Goal: Task Accomplishment & Management: Manage account settings

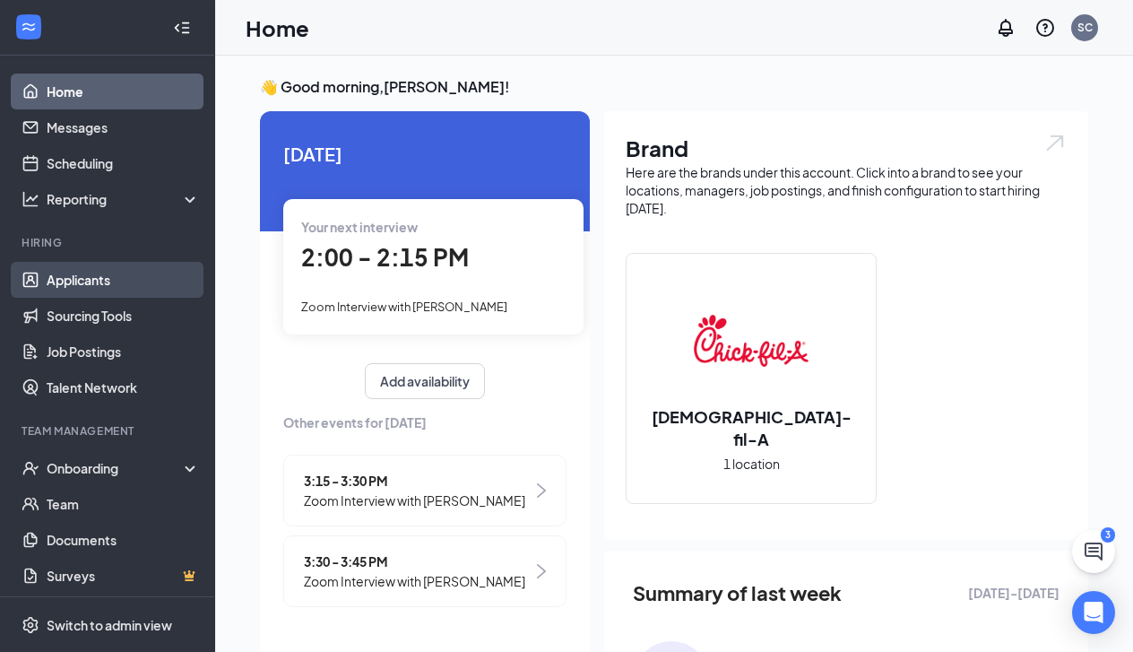
click at [70, 281] on link "Applicants" at bounding box center [123, 280] width 153 height 36
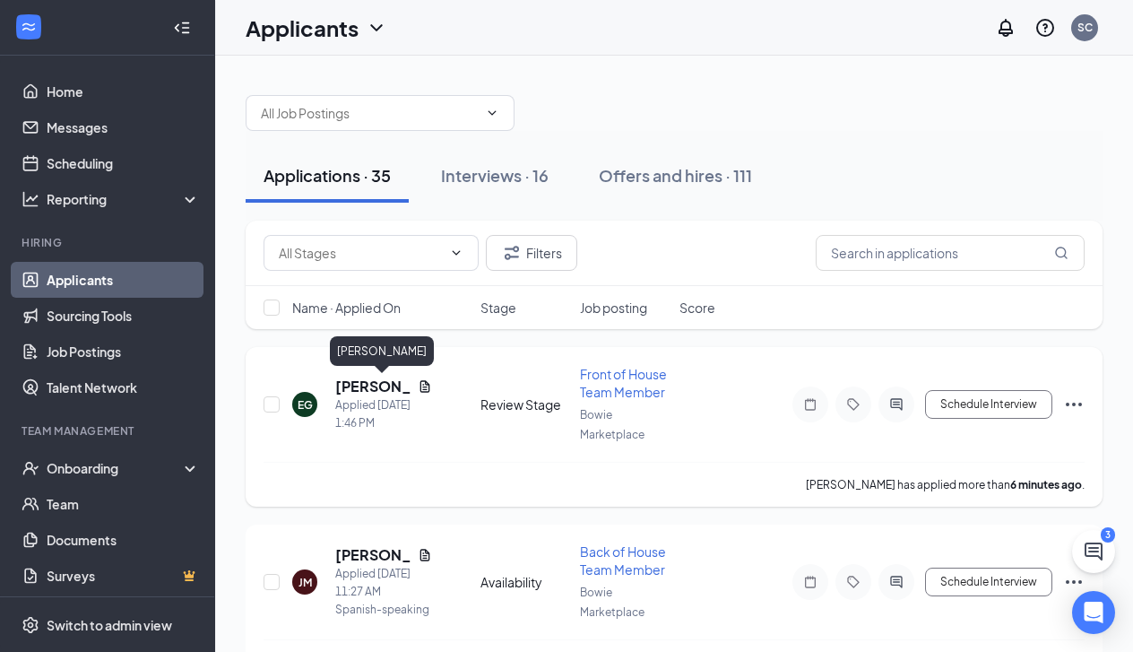
click at [365, 382] on h5 "[PERSON_NAME]" at bounding box center [372, 386] width 75 height 20
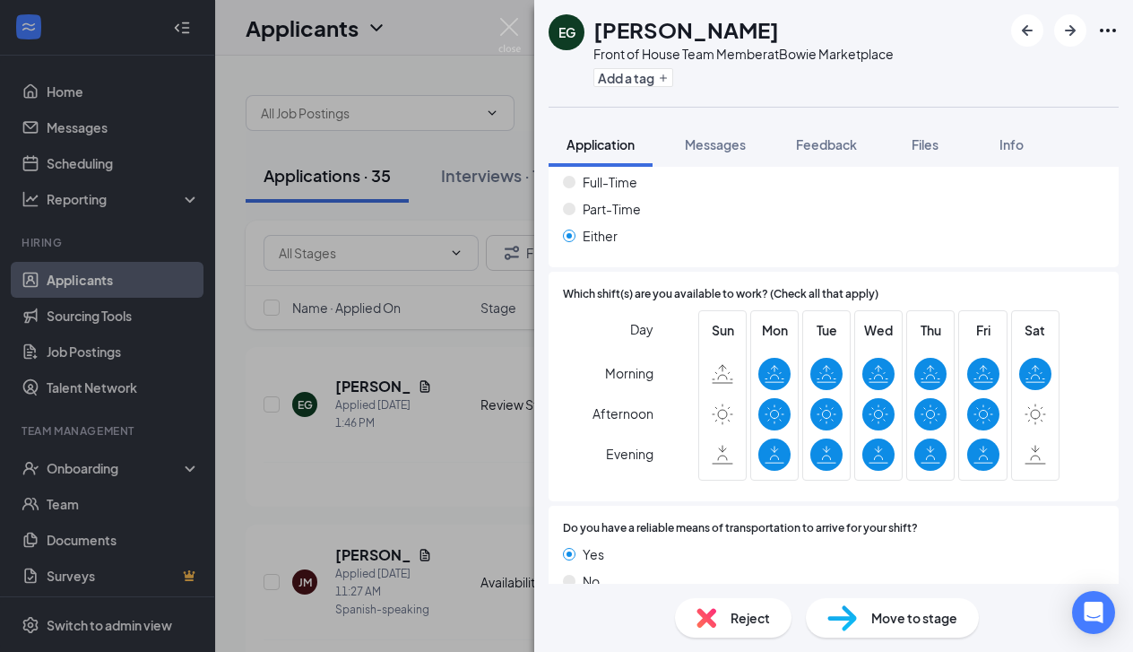
scroll to position [1188, 0]
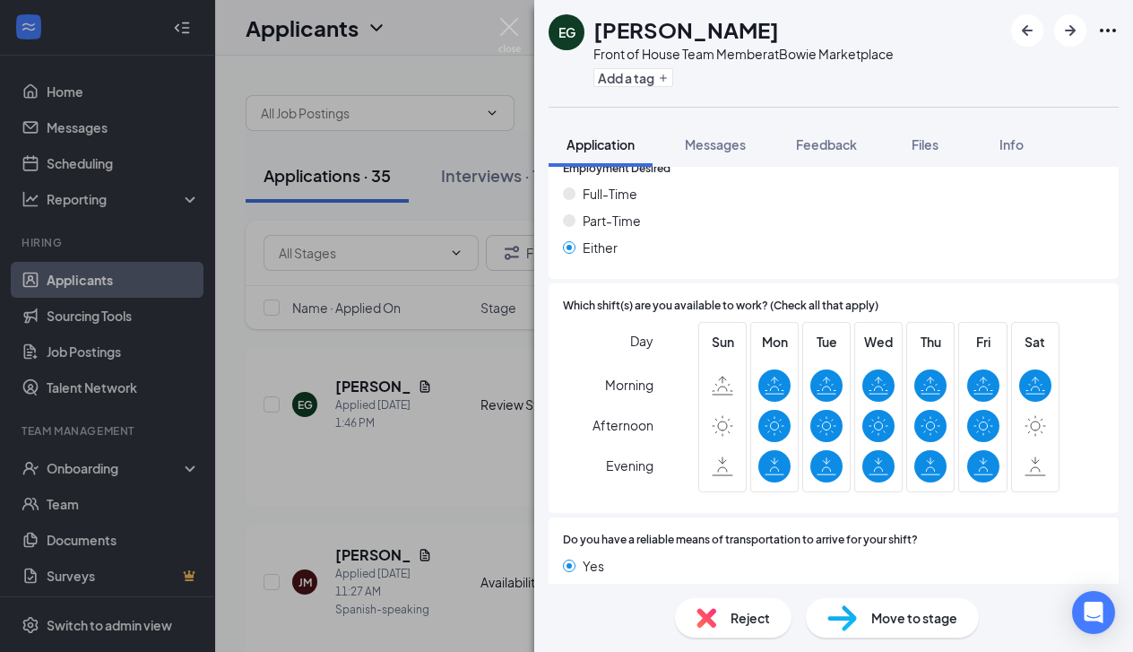
click at [895, 619] on span "Move to stage" at bounding box center [914, 618] width 86 height 20
click at [895, 619] on div "Move to stage Choose stage : 3746774 [PERSON_NAME] applicant(s) as Completed fo…" at bounding box center [566, 326] width 1133 height 652
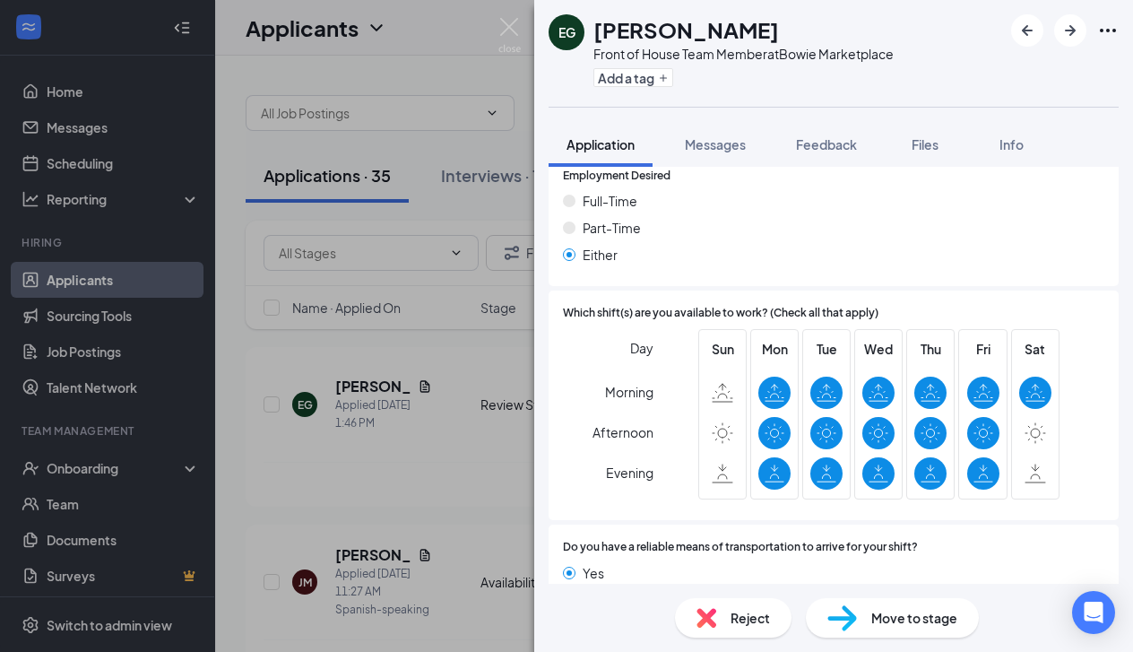
click at [855, 616] on img at bounding box center [842, 618] width 30 height 26
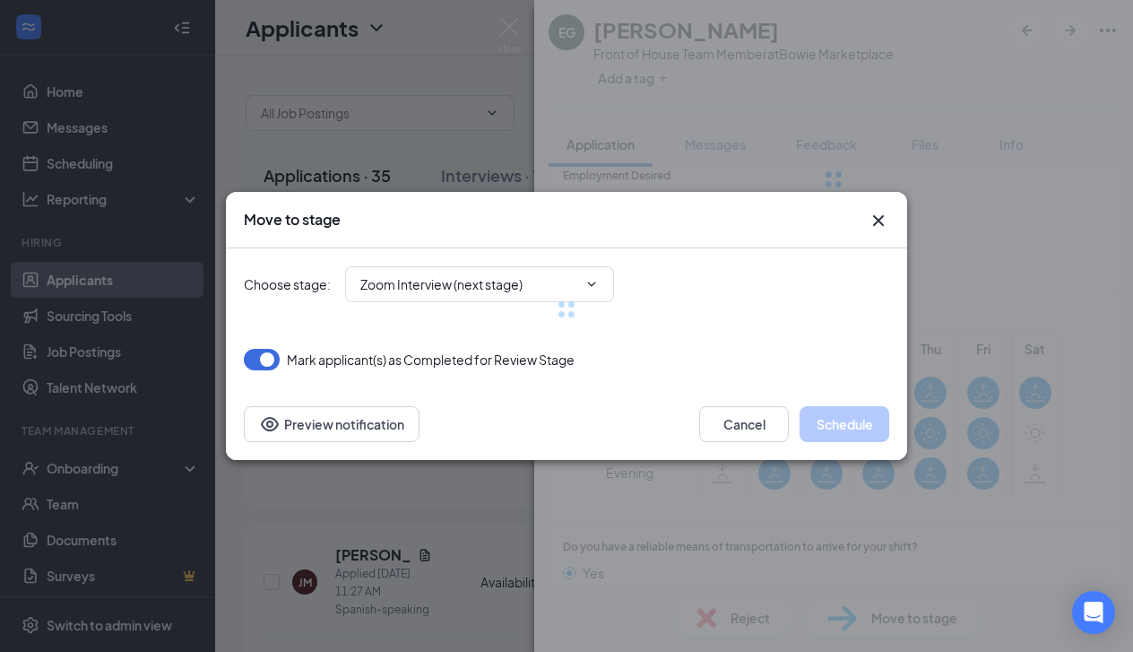
type input "Zoom Interview (next stage)"
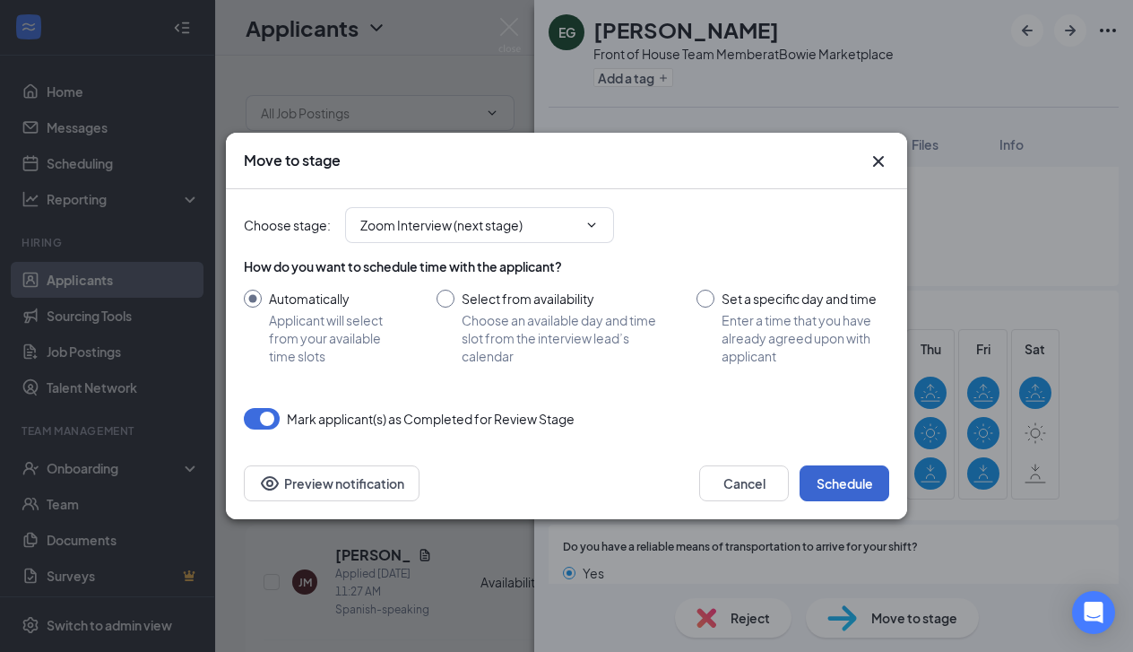
click at [823, 482] on button "Schedule" at bounding box center [845, 483] width 90 height 36
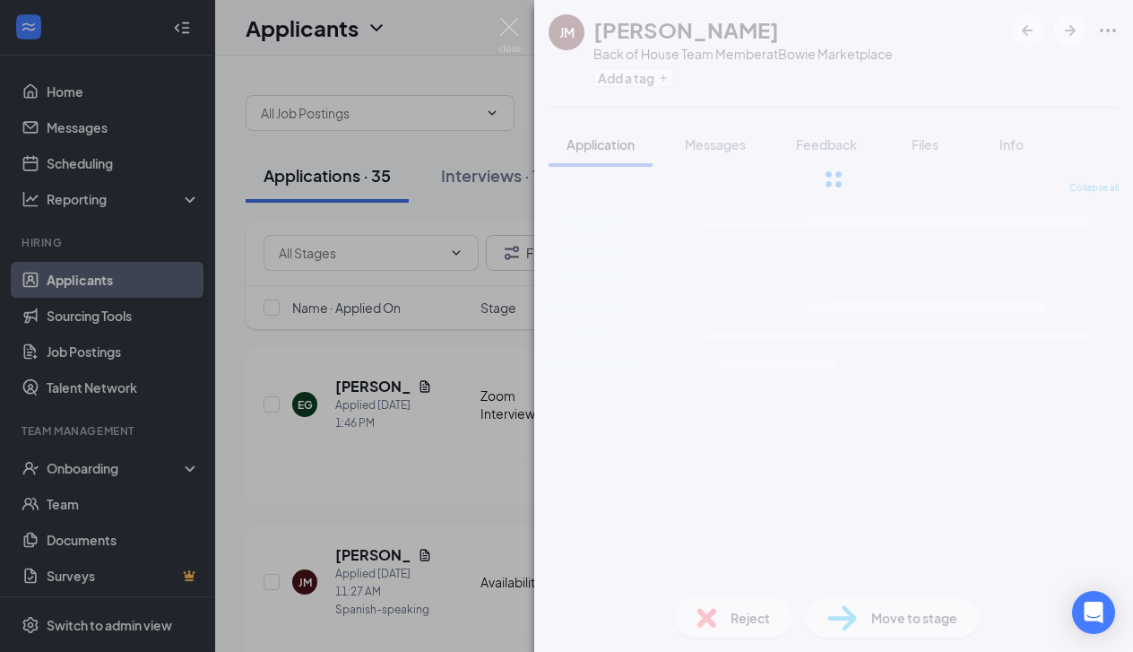
click at [431, 476] on div "JM Julio Morrobel Back of House Team Member at Bowie Marketplace Add a tag Appl…" at bounding box center [566, 326] width 1133 height 652
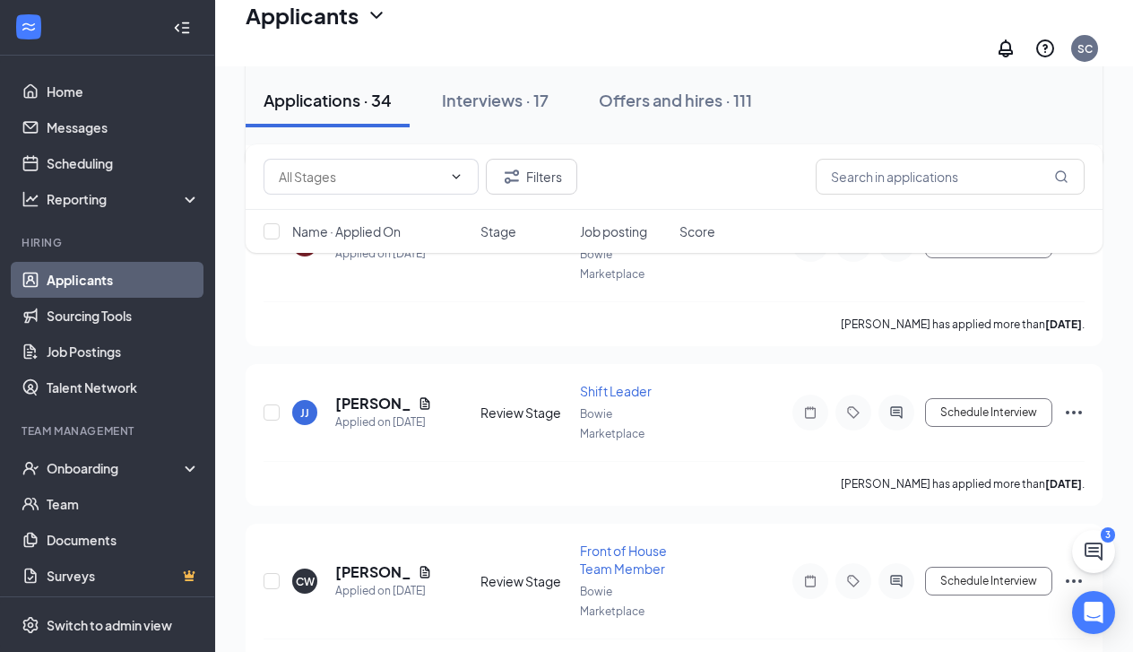
scroll to position [1387, 0]
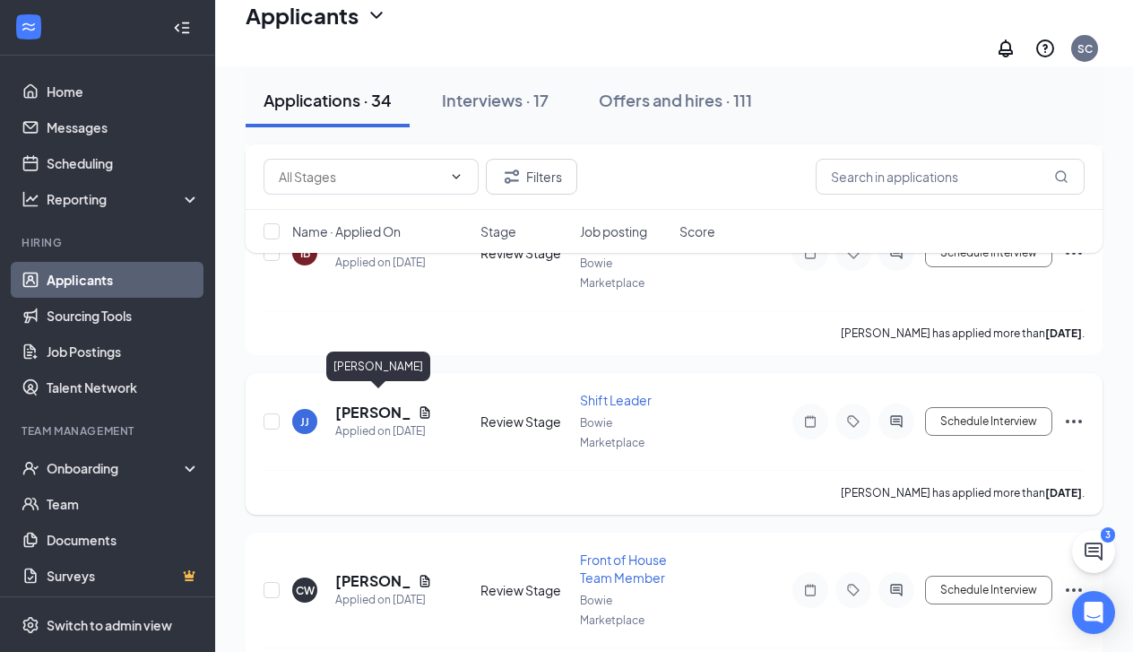
click at [343, 409] on h5 "Jayden Johnson" at bounding box center [372, 412] width 75 height 20
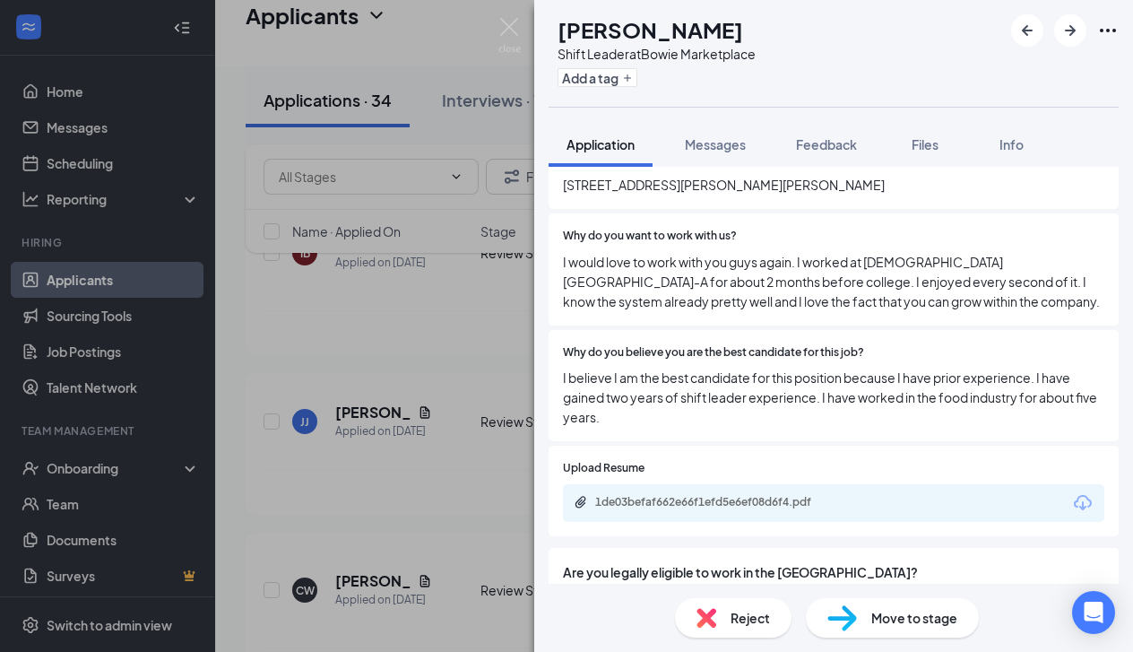
scroll to position [412, 0]
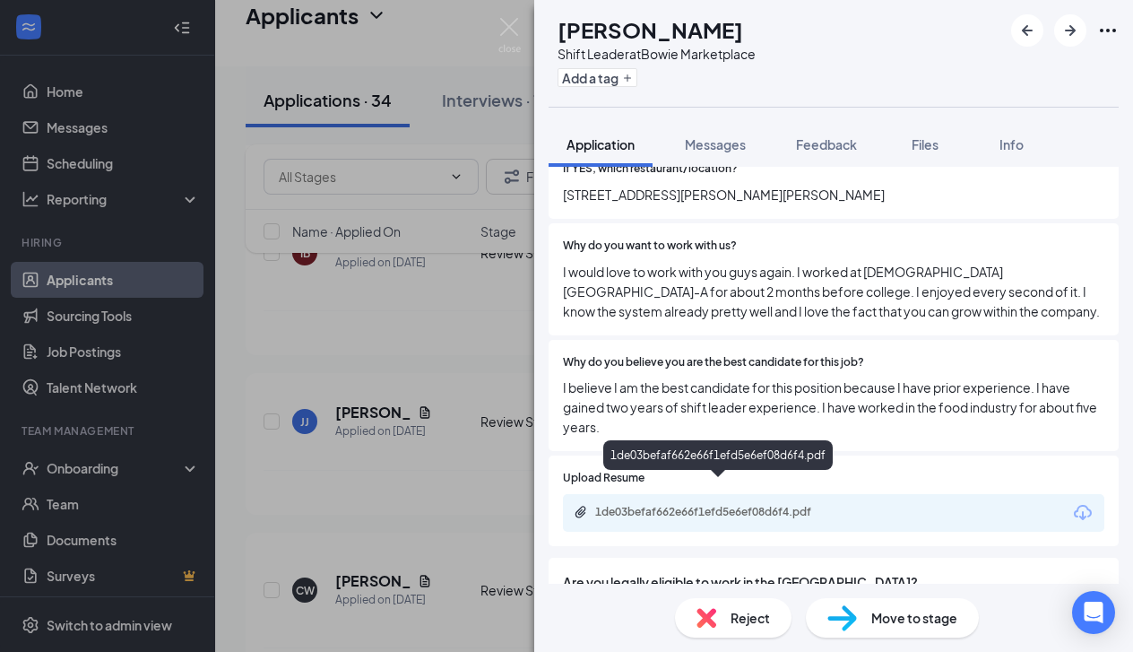
click at [699, 505] on div "1de03befaf662e66f1efd5e6ef08d6f4.pdf" at bounding box center [720, 512] width 251 height 14
click at [416, 307] on div "JJ Jayden Johnson Shift Leader at Bowie Marketplace Add a tag Application Messa…" at bounding box center [566, 326] width 1133 height 652
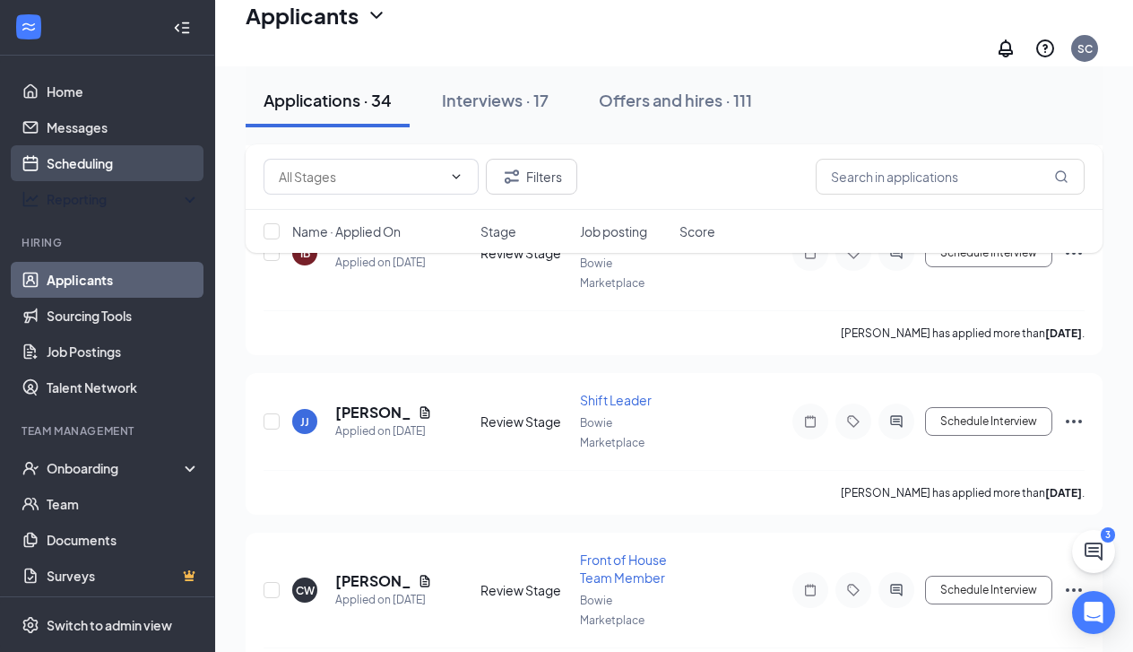
click at [100, 161] on link "Scheduling" at bounding box center [123, 163] width 153 height 36
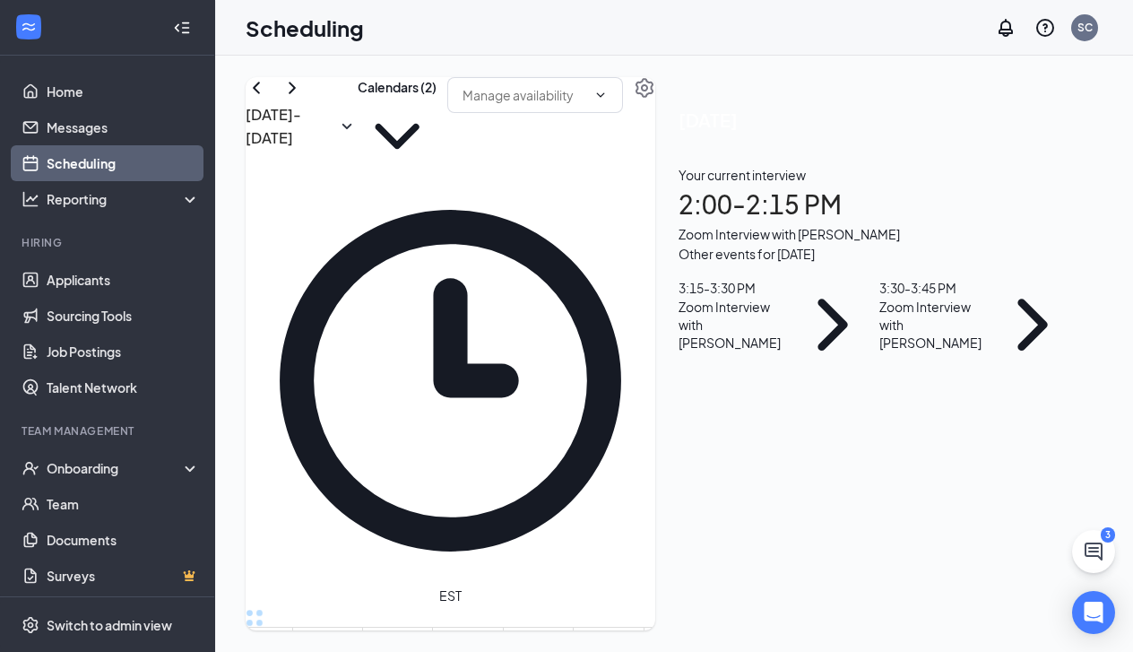
scroll to position [1522, 0]
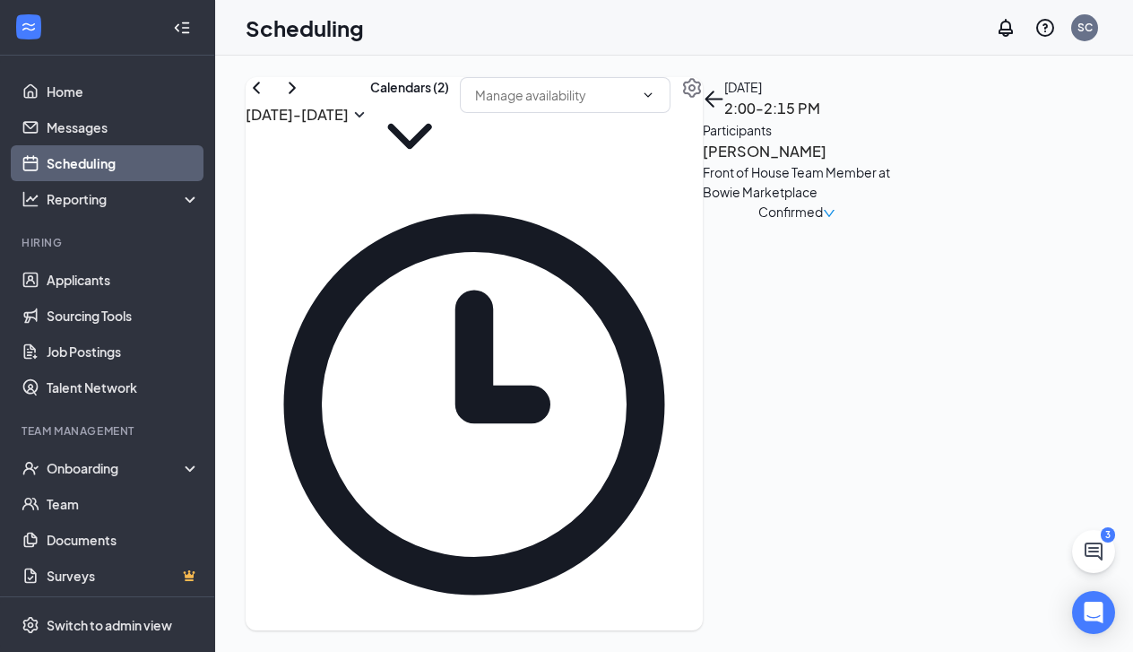
click at [891, 163] on h3 "Edwin Bautista" at bounding box center [797, 151] width 188 height 23
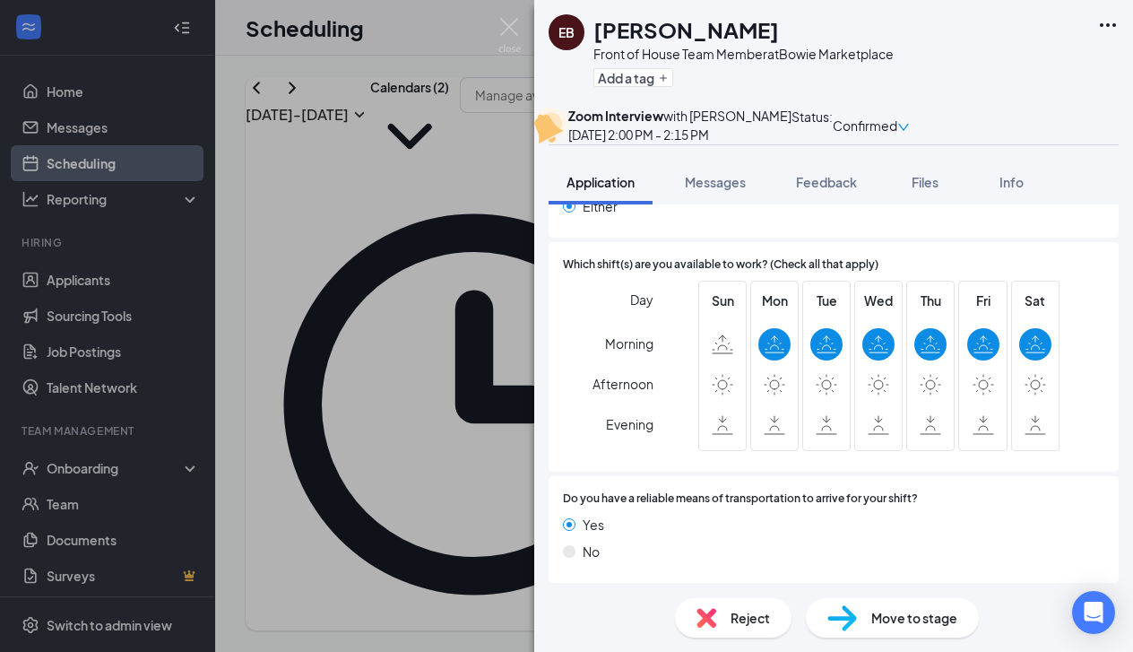
scroll to position [1179, 0]
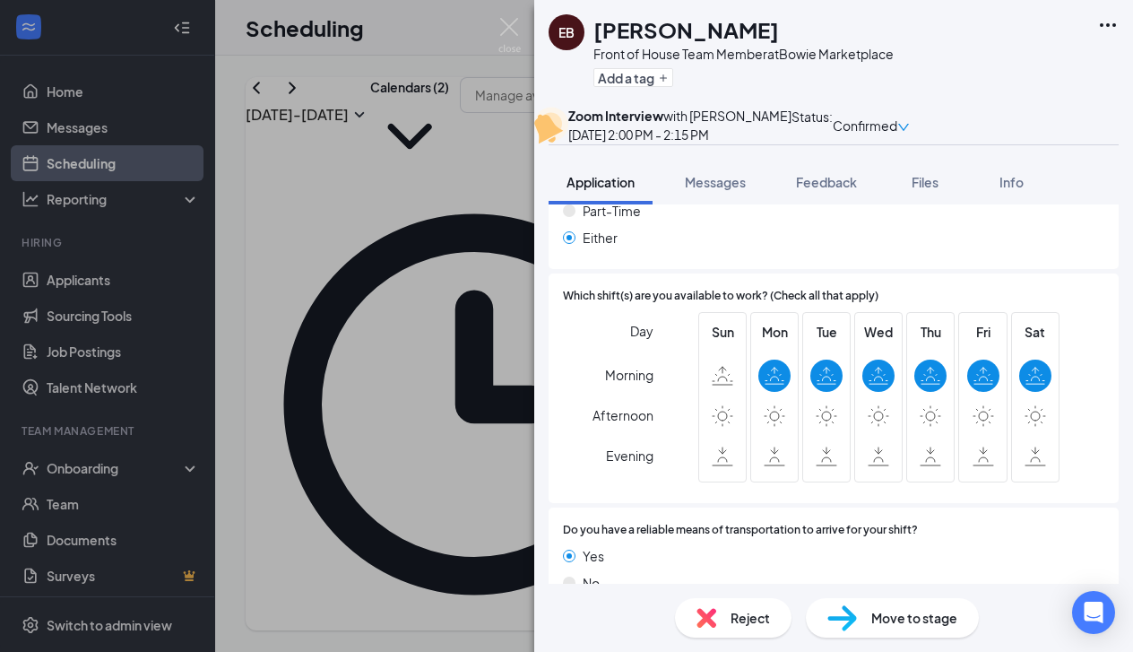
click at [465, 424] on div "EB Edwin Bautista Front of House Team Member at Bowie Marketplace Add a tag Zoo…" at bounding box center [566, 326] width 1133 height 652
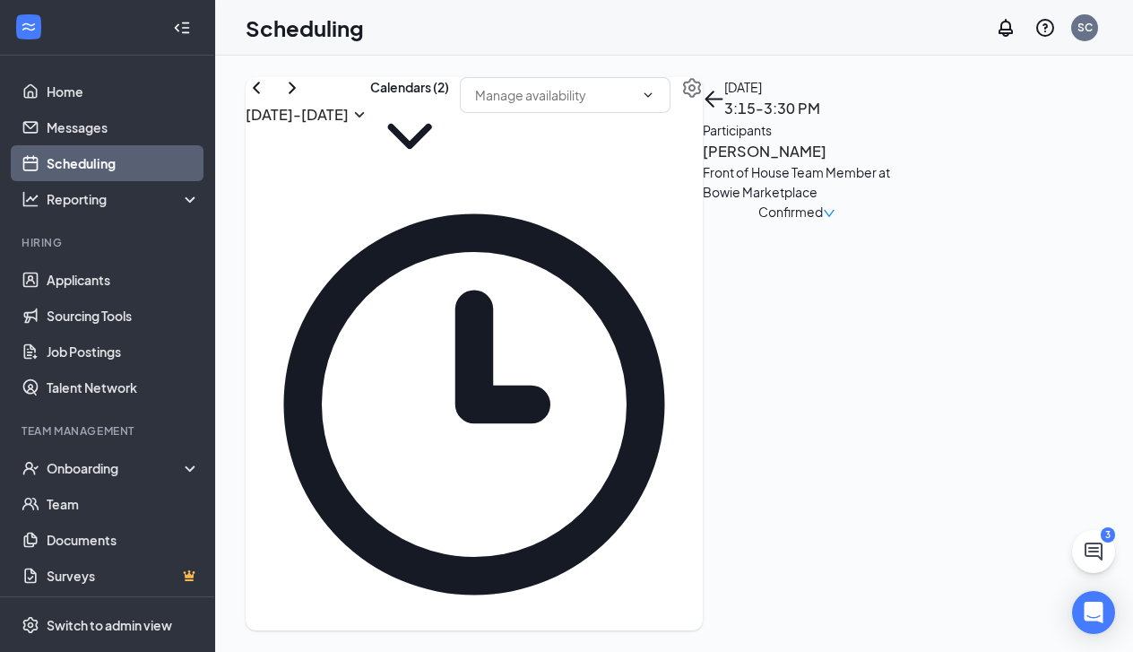
click at [891, 163] on h3 "[PERSON_NAME]" at bounding box center [797, 151] width 188 height 23
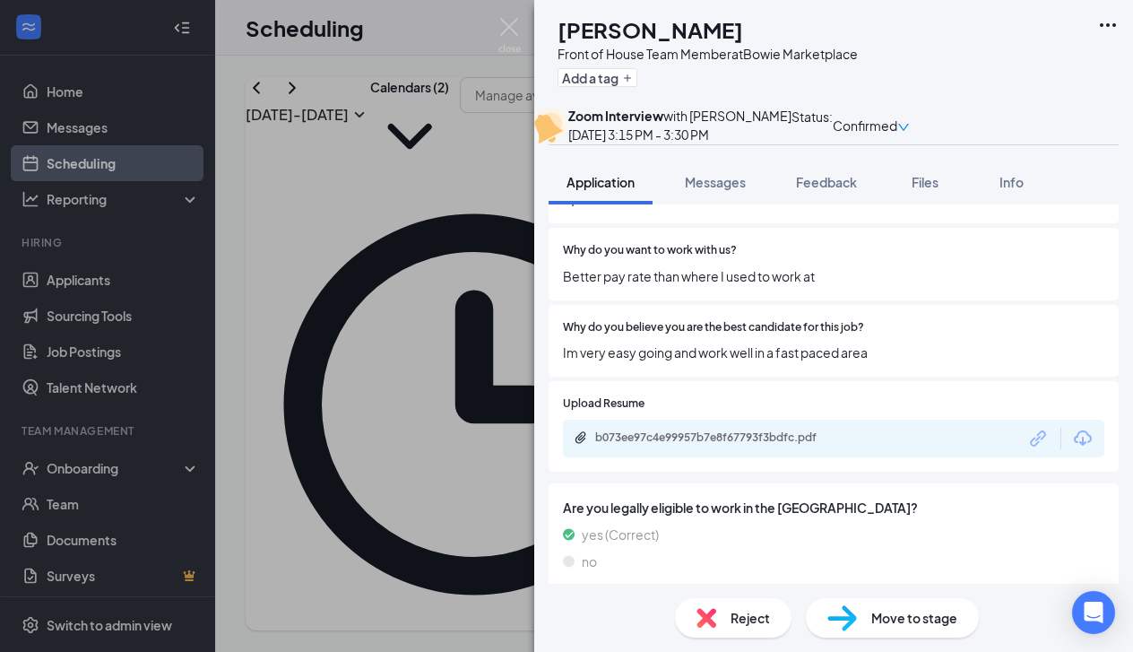
scroll to position [501, 0]
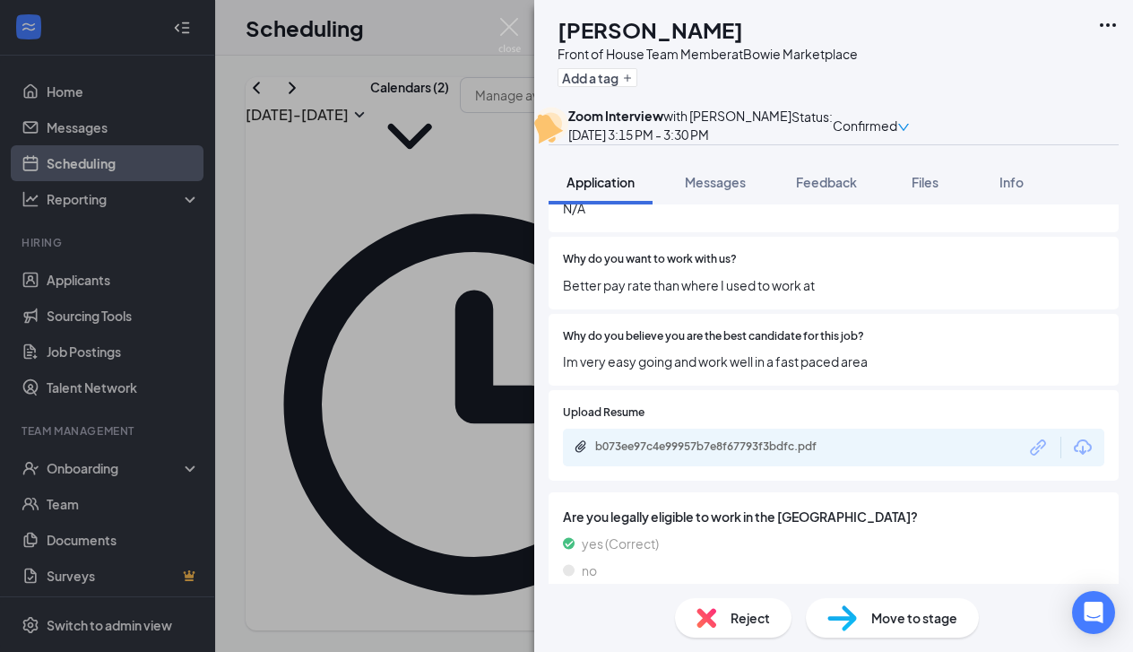
click at [284, 375] on div "KY Kevin Yanes Front of House Team Member at Bowie Marketplace Add a tag Zoom I…" at bounding box center [566, 326] width 1133 height 652
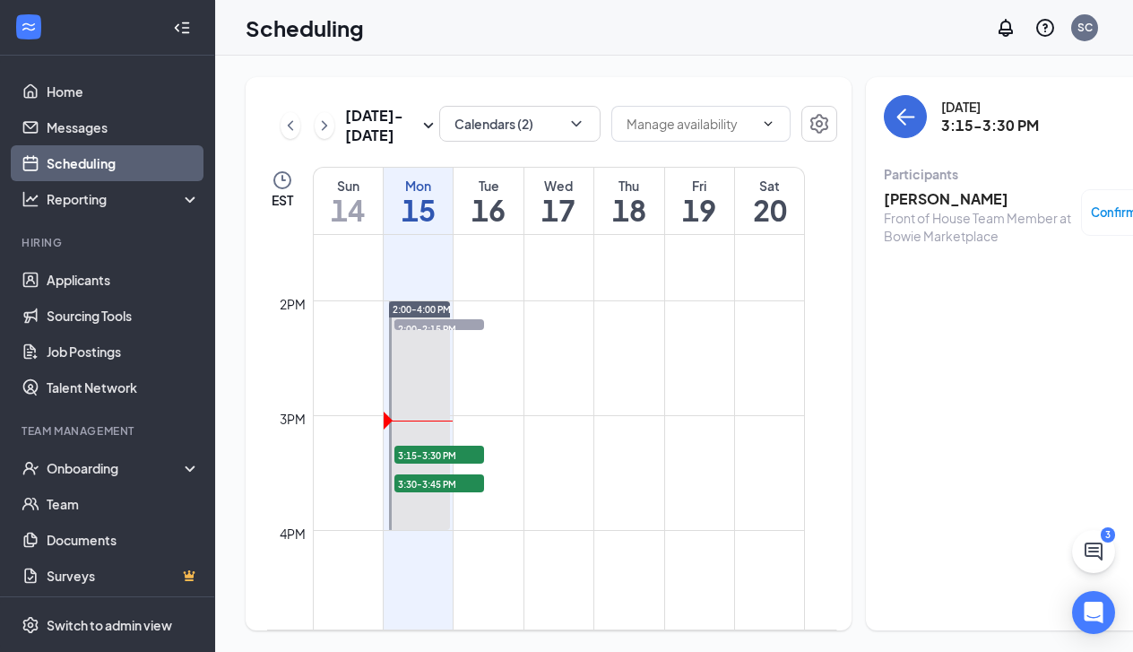
scroll to position [1556, 0]
